Goal: Task Accomplishment & Management: Use online tool/utility

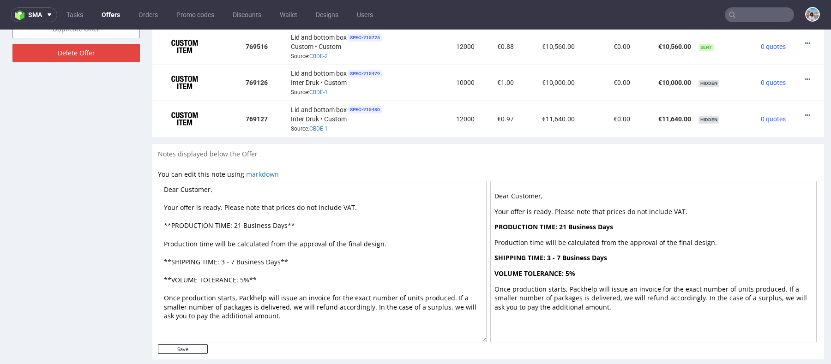
scroll to position [409, 0]
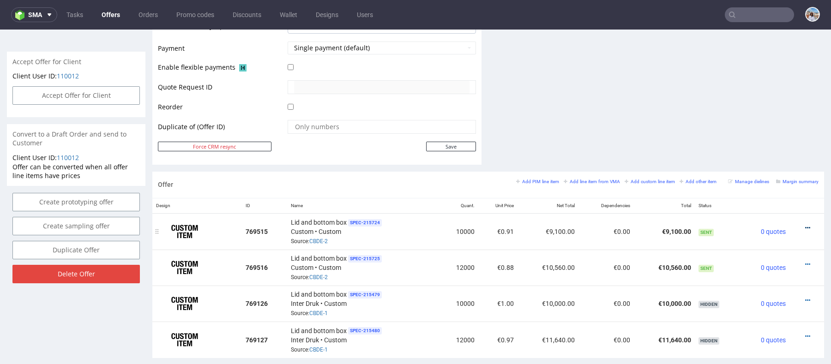
click at [805, 225] on icon at bounding box center [807, 228] width 5 height 6
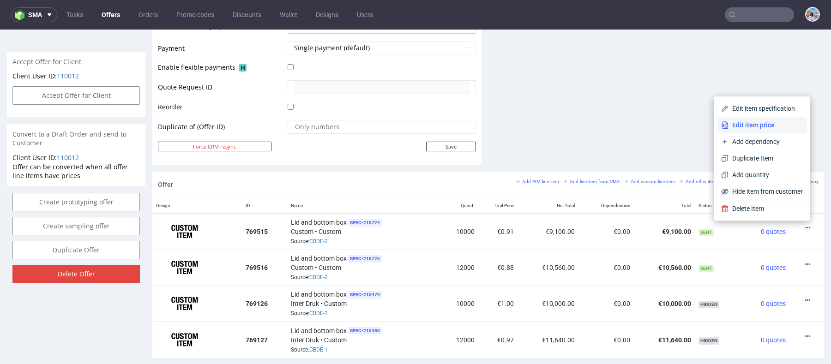
click at [740, 122] on span "Edit item price" at bounding box center [765, 124] width 74 height 9
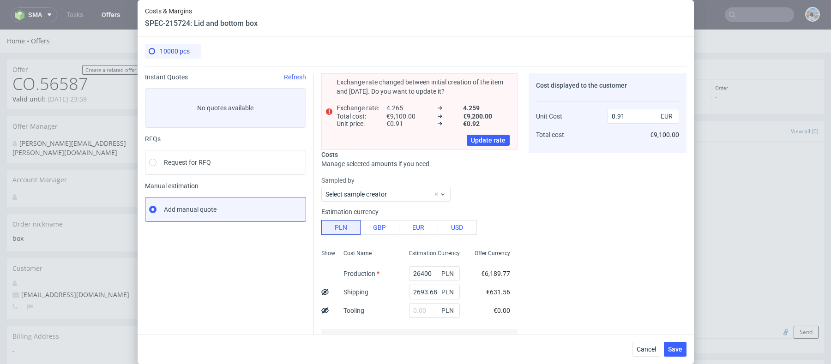
scroll to position [160, 0]
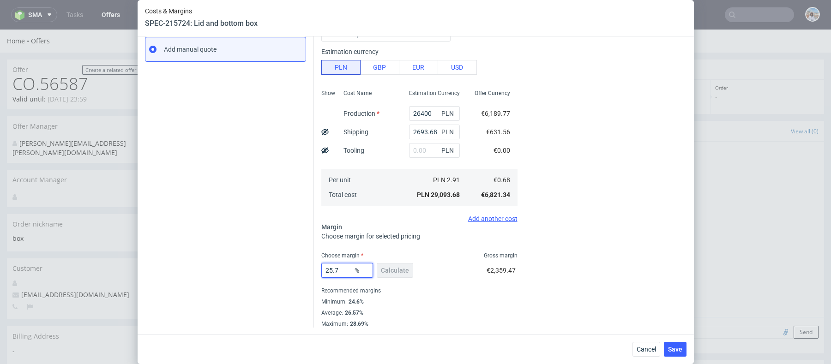
click at [346, 271] on input "25.7" at bounding box center [347, 270] width 52 height 15
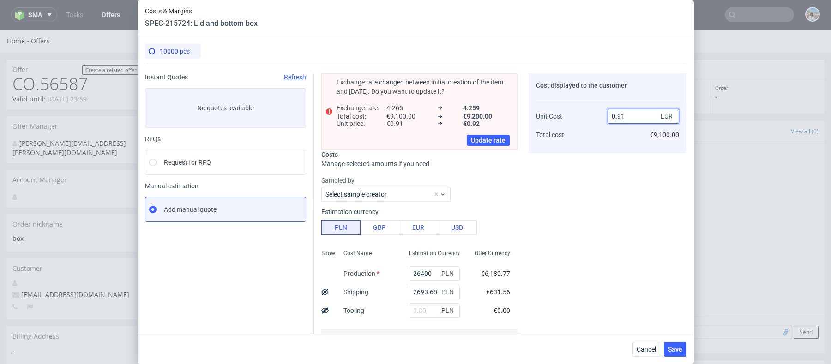
click at [634, 115] on input "0.91" at bounding box center [643, 116] width 72 height 15
type input "0.90"
type input "24.444444444444436"
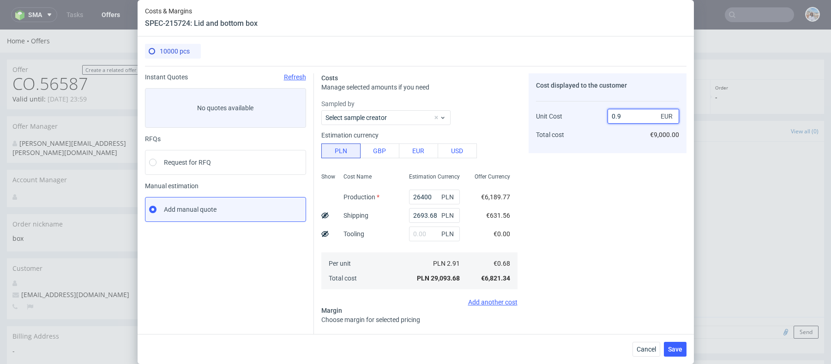
scroll to position [150, 0]
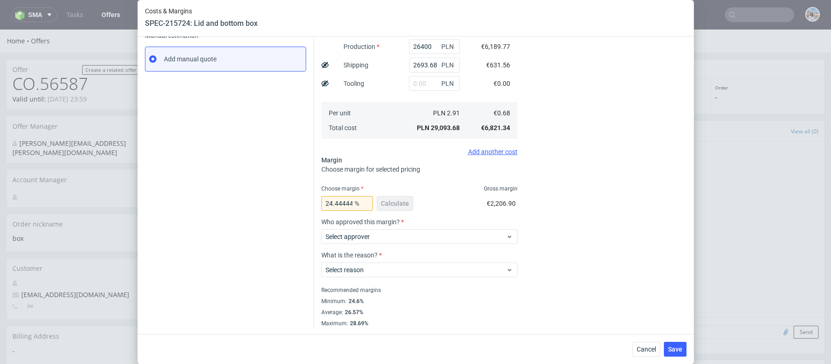
type input "0.9"
drag, startPoint x: 333, startPoint y: 203, endPoint x: 410, endPoint y: 203, distance: 76.6
click at [410, 203] on div "24.444444444444436 % Calculate" at bounding box center [368, 205] width 94 height 26
type input "24"
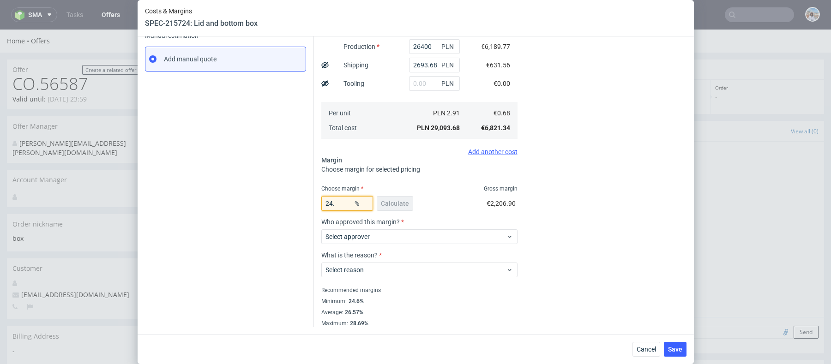
type input "0.89"
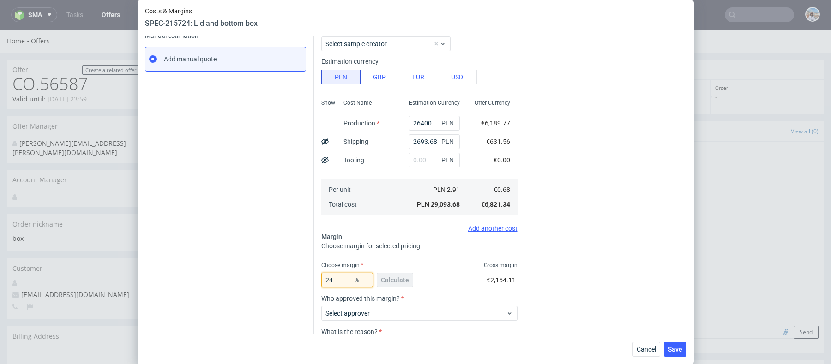
type input "24"
click at [633, 120] on div "Cost displayed to the customer Unit Cost Total cost 0.89 EUR €8,900.00" at bounding box center [607, 163] width 158 height 481
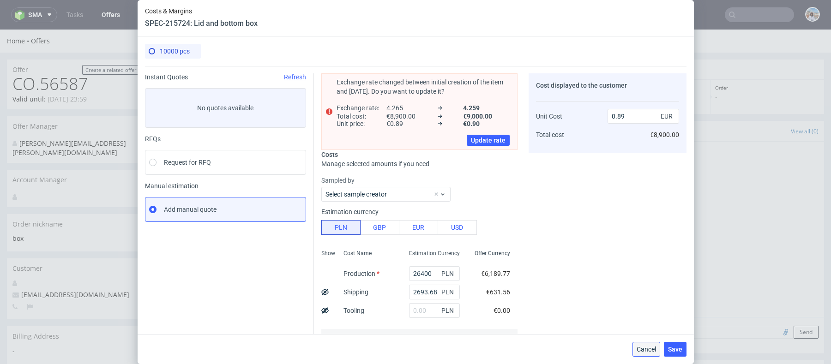
click at [641, 353] on button "Cancel" at bounding box center [646, 349] width 28 height 15
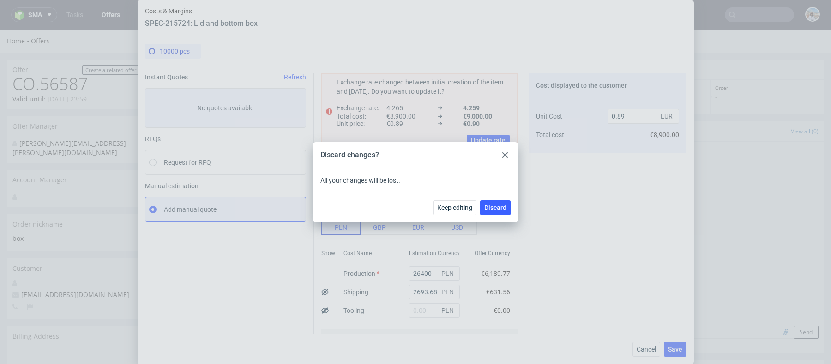
click at [492, 216] on div "Keep editing Discard" at bounding box center [415, 207] width 205 height 30
click at [493, 204] on span "Discard" at bounding box center [495, 207] width 22 height 6
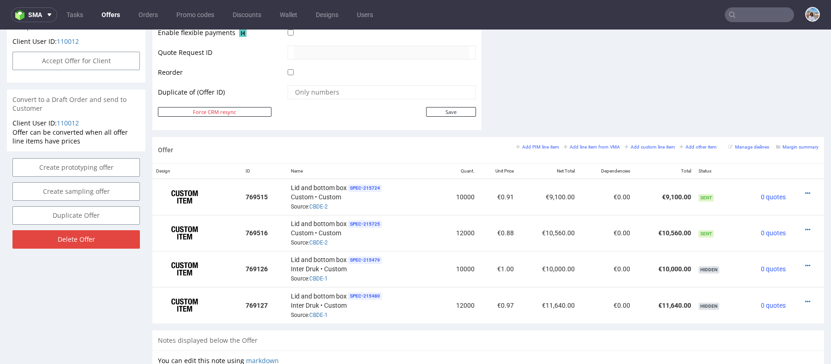
scroll to position [643, 0]
